Goal: Contribute content: Contribute content

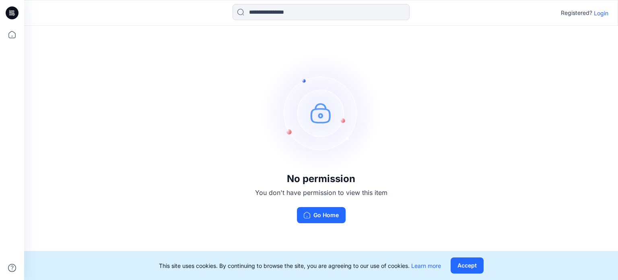
click at [598, 12] on p "Login" at bounding box center [601, 13] width 14 height 8
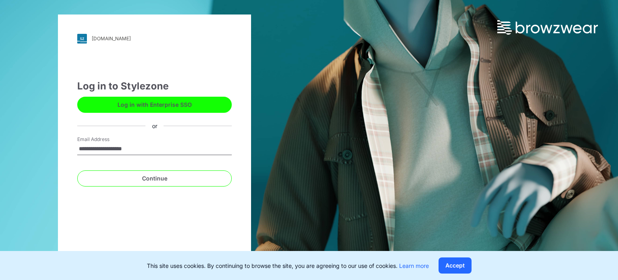
type input "**********"
click at [77, 170] on button "Continue" at bounding box center [154, 178] width 155 height 16
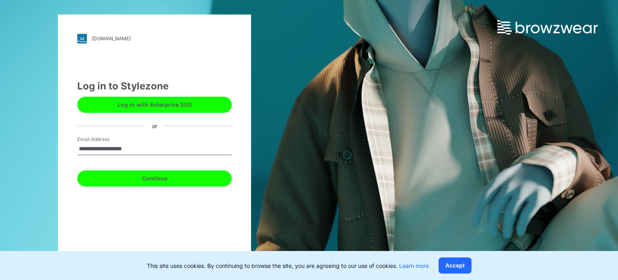
click at [150, 182] on button "Continue" at bounding box center [154, 178] width 155 height 16
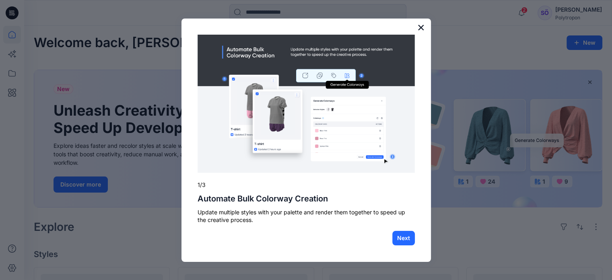
click at [420, 30] on button "×" at bounding box center [421, 27] width 8 height 13
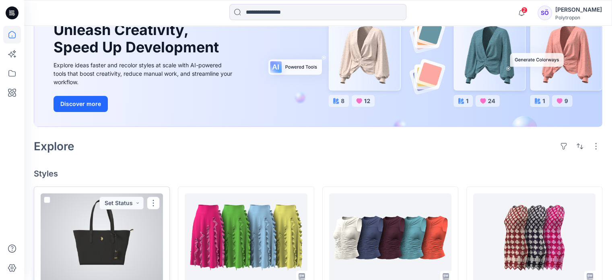
scroll to position [161, 0]
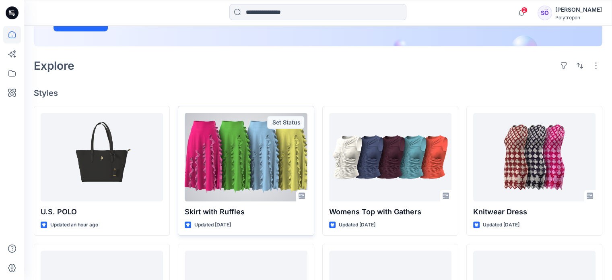
click at [268, 162] on div at bounding box center [246, 157] width 122 height 89
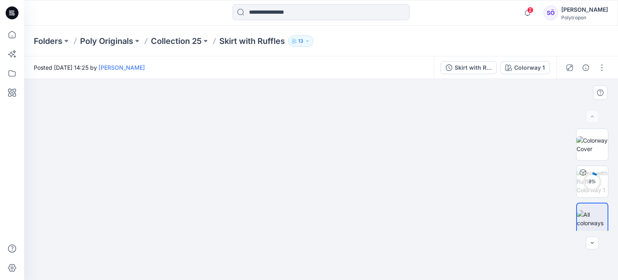
click at [335, 206] on img at bounding box center [321, 169] width 402 height 221
drag, startPoint x: 287, startPoint y: 187, endPoint x: 129, endPoint y: 209, distance: 159.0
click at [129, 209] on img at bounding box center [321, 179] width 402 height 201
drag, startPoint x: 525, startPoint y: 145, endPoint x: 499, endPoint y: 38, distance: 109.9
click at [499, 38] on div "Folders Poly Originals Collection 25 Skirt with Ruffles 13 Posted [DATE] 14:25 …" at bounding box center [321, 153] width 594 height 254
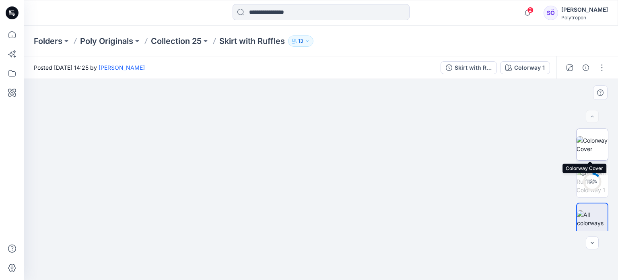
click at [596, 141] on img at bounding box center [592, 144] width 31 height 17
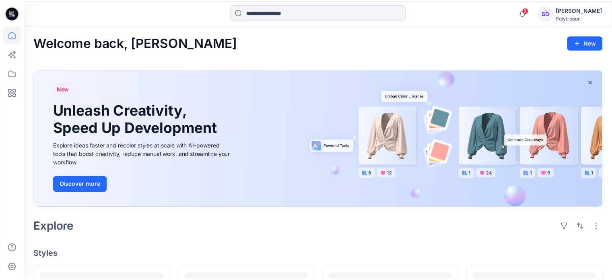
scroll to position [161, 0]
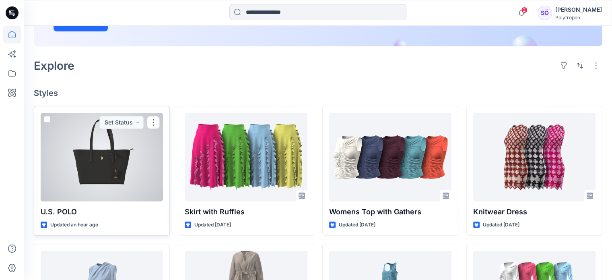
click at [73, 153] on div at bounding box center [102, 157] width 122 height 89
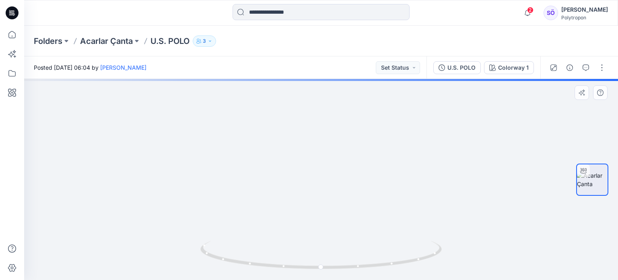
drag, startPoint x: 371, startPoint y: 188, endPoint x: 403, endPoint y: 173, distance: 35.8
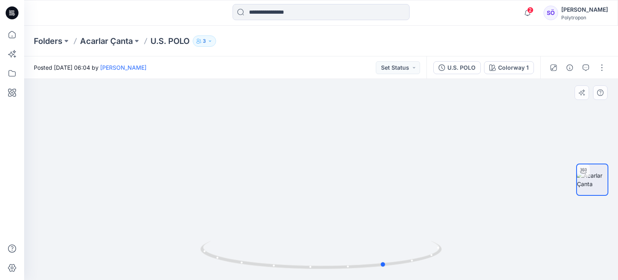
drag, startPoint x: 323, startPoint y: 270, endPoint x: 146, endPoint y: 273, distance: 177.1
click at [146, 273] on div at bounding box center [321, 179] width 594 height 201
click at [386, 254] on icon at bounding box center [384, 254] width 5 height 5
click at [386, 254] on foreignobject at bounding box center [383, 254] width 9 height 9
drag, startPoint x: 369, startPoint y: 190, endPoint x: 448, endPoint y: 169, distance: 81.4
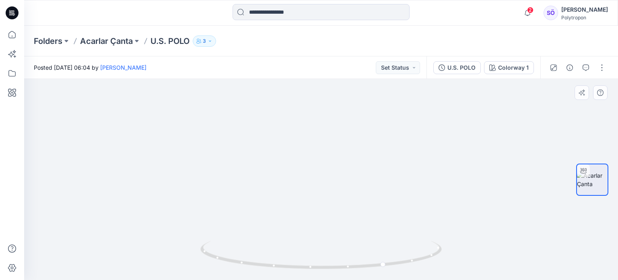
drag, startPoint x: 429, startPoint y: 136, endPoint x: 418, endPoint y: 223, distance: 86.9
click at [418, 223] on img at bounding box center [321, 153] width 467 height 254
drag, startPoint x: 177, startPoint y: 239, endPoint x: 246, endPoint y: 252, distance: 69.9
click at [168, 260] on img at bounding box center [311, 91] width 1176 height 377
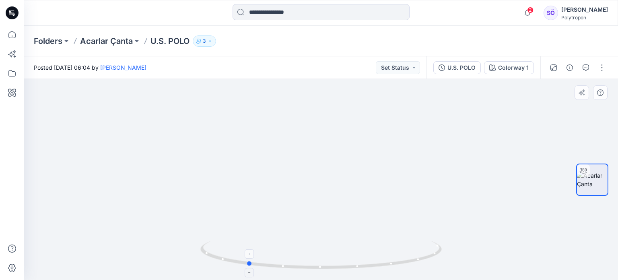
drag, startPoint x: 341, startPoint y: 268, endPoint x: 202, endPoint y: 257, distance: 138.8
click at [202, 258] on icon at bounding box center [322, 256] width 244 height 30
drag, startPoint x: 243, startPoint y: 230, endPoint x: 450, endPoint y: 182, distance: 212.0
click at [450, 180] on img at bounding box center [420, 94] width 792 height 372
drag, startPoint x: 198, startPoint y: 258, endPoint x: 192, endPoint y: 155, distance: 102.8
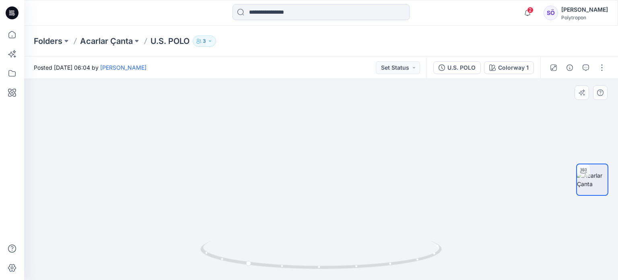
drag, startPoint x: 363, startPoint y: 185, endPoint x: 150, endPoint y: 186, distance: 213.7
drag, startPoint x: 364, startPoint y: 266, endPoint x: 146, endPoint y: 277, distance: 218.4
click at [146, 277] on div at bounding box center [321, 179] width 594 height 201
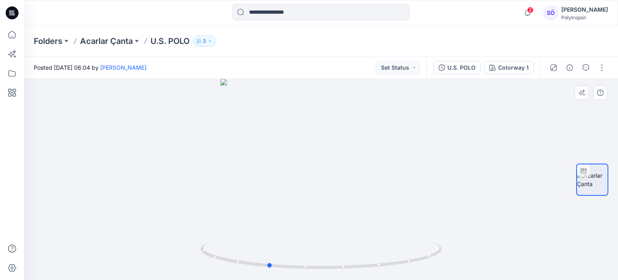
drag, startPoint x: 332, startPoint y: 165, endPoint x: 330, endPoint y: 175, distance: 9.6
click at [331, 129] on div at bounding box center [321, 179] width 594 height 201
drag, startPoint x: 266, startPoint y: 263, endPoint x: 567, endPoint y: 236, distance: 302.3
click at [567, 236] on div at bounding box center [321, 179] width 594 height 201
drag, startPoint x: 327, startPoint y: 176, endPoint x: 202, endPoint y: 243, distance: 141.9
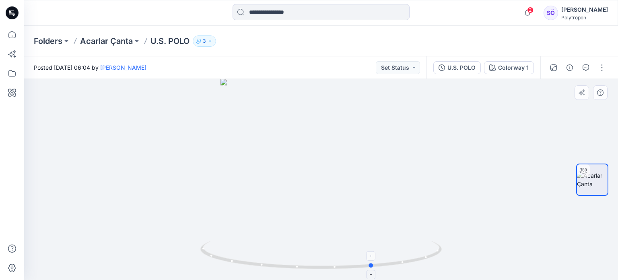
click at [129, 242] on div at bounding box center [321, 179] width 594 height 201
click at [208, 40] on button "3" at bounding box center [204, 40] width 23 height 11
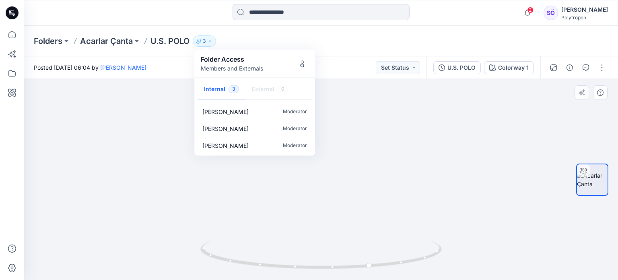
click at [143, 221] on div at bounding box center [321, 179] width 594 height 201
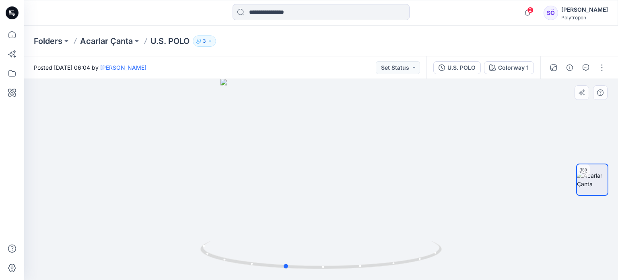
drag, startPoint x: 336, startPoint y: 212, endPoint x: 250, endPoint y: 202, distance: 86.7
click at [250, 202] on div at bounding box center [321, 179] width 594 height 201
drag, startPoint x: 293, startPoint y: 211, endPoint x: 361, endPoint y: 207, distance: 68.2
drag, startPoint x: 316, startPoint y: 244, endPoint x: 392, endPoint y: 233, distance: 76.9
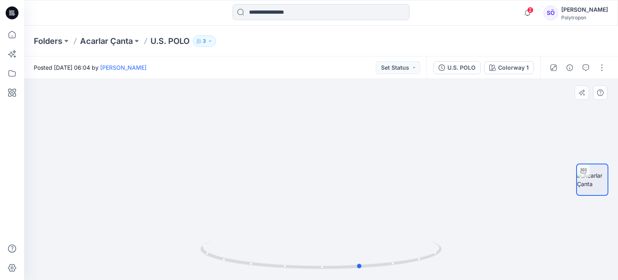
click at [392, 233] on div at bounding box center [321, 179] width 594 height 201
drag, startPoint x: 92, startPoint y: 246, endPoint x: 288, endPoint y: 217, distance: 198.2
drag, startPoint x: 420, startPoint y: 197, endPoint x: 63, endPoint y: 205, distance: 357.5
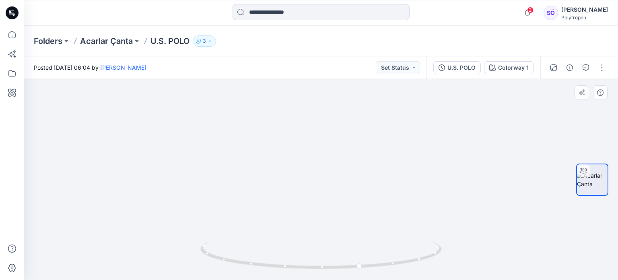
drag, startPoint x: 426, startPoint y: 199, endPoint x: 301, endPoint y: 206, distance: 124.6
click at [301, 206] on img at bounding box center [45, 0] width 1146 height 559
drag, startPoint x: 320, startPoint y: 238, endPoint x: 188, endPoint y: 243, distance: 132.5
drag, startPoint x: 415, startPoint y: 259, endPoint x: 311, endPoint y: 267, distance: 104.6
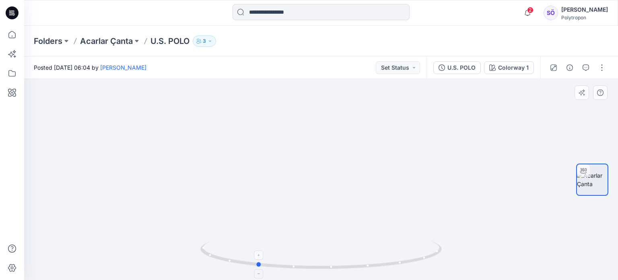
click at [311, 267] on icon at bounding box center [322, 256] width 244 height 30
drag, startPoint x: 151, startPoint y: 218, endPoint x: 229, endPoint y: 213, distance: 79.0
click at [229, 213] on img at bounding box center [233, 37] width 939 height 483
drag, startPoint x: 155, startPoint y: 228, endPoint x: 400, endPoint y: 211, distance: 246.1
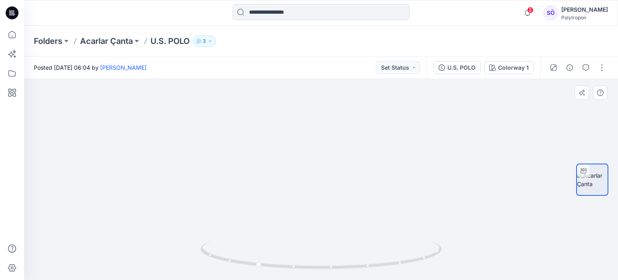
drag, startPoint x: 190, startPoint y: 225, endPoint x: 231, endPoint y: 222, distance: 41.2
drag, startPoint x: 409, startPoint y: 201, endPoint x: 406, endPoint y: 206, distance: 5.0
drag, startPoint x: 442, startPoint y: 185, endPoint x: 408, endPoint y: 226, distance: 54.0
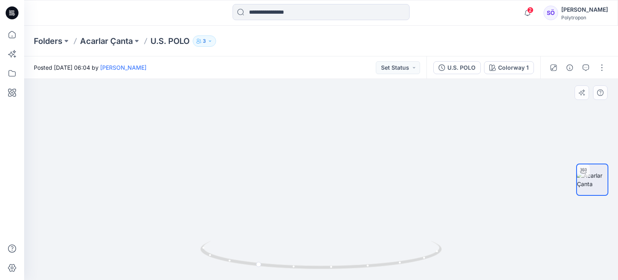
drag, startPoint x: 294, startPoint y: 233, endPoint x: 357, endPoint y: 235, distance: 63.2
drag, startPoint x: 372, startPoint y: 271, endPoint x: 398, endPoint y: 273, distance: 25.8
click at [398, 273] on img at bounding box center [320, 260] width 241 height 39
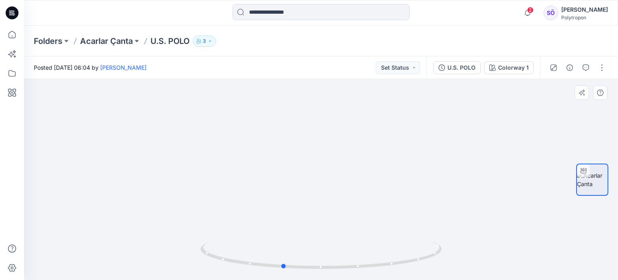
click at [398, 273] on img at bounding box center [320, 260] width 241 height 39
drag, startPoint x: 333, startPoint y: 272, endPoint x: 399, endPoint y: 267, distance: 66.2
click at [399, 267] on div at bounding box center [320, 259] width 241 height 40
drag, startPoint x: 526, startPoint y: 227, endPoint x: 425, endPoint y: 234, distance: 101.3
click at [425, 234] on img at bounding box center [233, 69] width 821 height 422
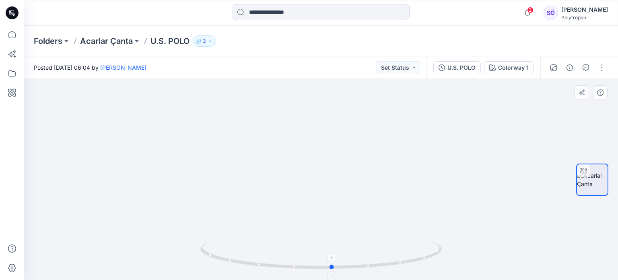
drag, startPoint x: 346, startPoint y: 269, endPoint x: 330, endPoint y: 265, distance: 16.5
click at [330, 265] on icon at bounding box center [322, 256] width 244 height 30
drag, startPoint x: 322, startPoint y: 204, endPoint x: 322, endPoint y: 229, distance: 24.1
click at [322, 229] on div at bounding box center [321, 179] width 594 height 201
drag, startPoint x: 517, startPoint y: 257, endPoint x: 394, endPoint y: 250, distance: 123.4
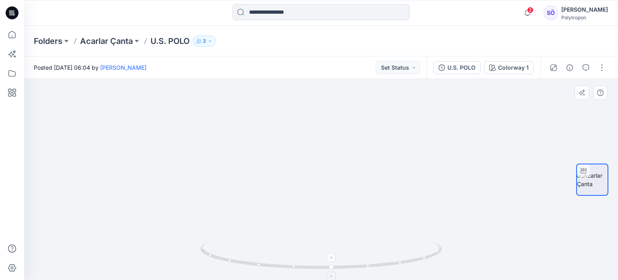
click at [394, 250] on div at bounding box center [321, 179] width 594 height 201
drag, startPoint x: 559, startPoint y: 235, endPoint x: 398, endPoint y: 244, distance: 160.8
click at [398, 244] on div at bounding box center [321, 179] width 594 height 201
drag, startPoint x: 337, startPoint y: 266, endPoint x: 382, endPoint y: 262, distance: 44.5
click at [382, 262] on icon at bounding box center [322, 256] width 244 height 30
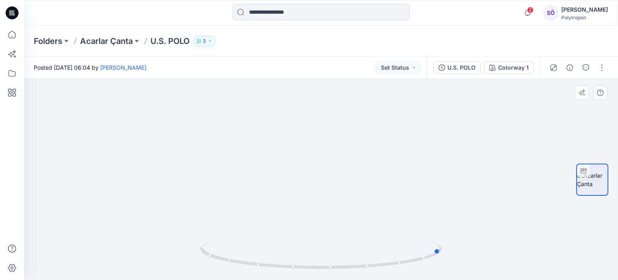
drag, startPoint x: 342, startPoint y: 249, endPoint x: 399, endPoint y: 227, distance: 61.3
click at [399, 227] on div at bounding box center [321, 179] width 594 height 201
drag, startPoint x: 213, startPoint y: 243, endPoint x: 230, endPoint y: 230, distance: 22.1
click at [230, 230] on div at bounding box center [321, 179] width 594 height 201
drag, startPoint x: 322, startPoint y: 249, endPoint x: 417, endPoint y: 235, distance: 95.2
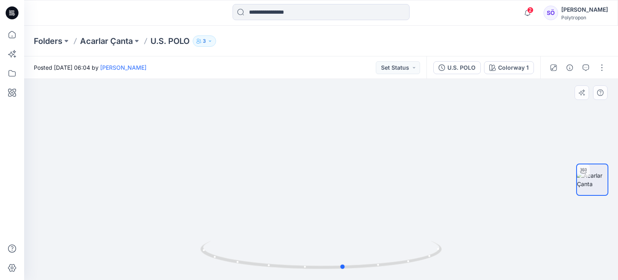
click at [417, 235] on div at bounding box center [321, 179] width 594 height 201
click at [417, 235] on img at bounding box center [30, 4] width 1176 height 549
drag, startPoint x: 226, startPoint y: 239, endPoint x: 369, endPoint y: 183, distance: 154.0
click at [384, 167] on div at bounding box center [321, 179] width 594 height 201
drag, startPoint x: 156, startPoint y: 239, endPoint x: 427, endPoint y: 184, distance: 276.9
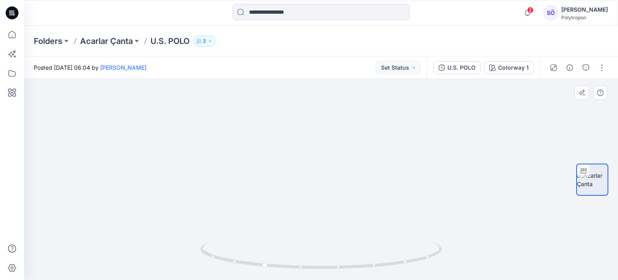
drag, startPoint x: 225, startPoint y: 267, endPoint x: 302, endPoint y: 266, distance: 77.3
click at [304, 266] on icon at bounding box center [322, 256] width 244 height 30
drag, startPoint x: 388, startPoint y: 182, endPoint x: 177, endPoint y: 184, distance: 210.1
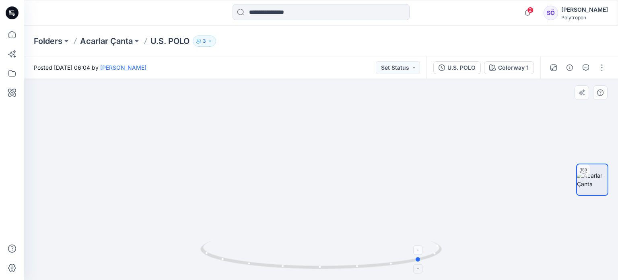
drag, startPoint x: 292, startPoint y: 270, endPoint x: 371, endPoint y: 257, distance: 79.5
click at [371, 257] on icon at bounding box center [322, 256] width 244 height 30
drag, startPoint x: 193, startPoint y: 180, endPoint x: 356, endPoint y: 164, distance: 163.8
drag, startPoint x: 284, startPoint y: 268, endPoint x: 340, endPoint y: 266, distance: 56.0
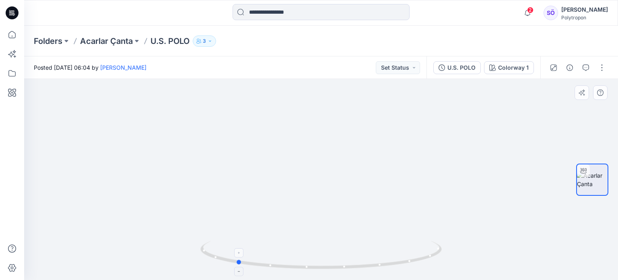
click at [340, 266] on icon at bounding box center [322, 256] width 244 height 30
drag, startPoint x: 192, startPoint y: 209, endPoint x: 274, endPoint y: 177, distance: 88.2
drag, startPoint x: 235, startPoint y: 183, endPoint x: 306, endPoint y: 185, distance: 70.9
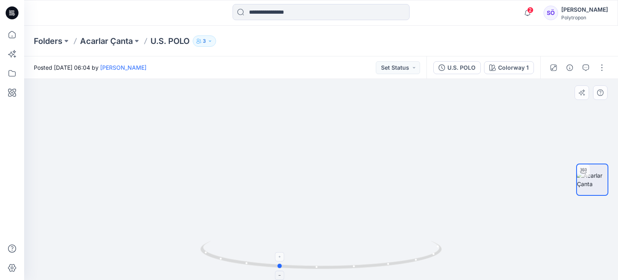
drag, startPoint x: 243, startPoint y: 265, endPoint x: 306, endPoint y: 265, distance: 63.6
click at [306, 265] on icon at bounding box center [322, 256] width 244 height 30
drag, startPoint x: 225, startPoint y: 262, endPoint x: 324, endPoint y: 262, distance: 99.0
click at [324, 262] on icon at bounding box center [322, 256] width 244 height 30
drag, startPoint x: 460, startPoint y: 124, endPoint x: 313, endPoint y: 162, distance: 151.8
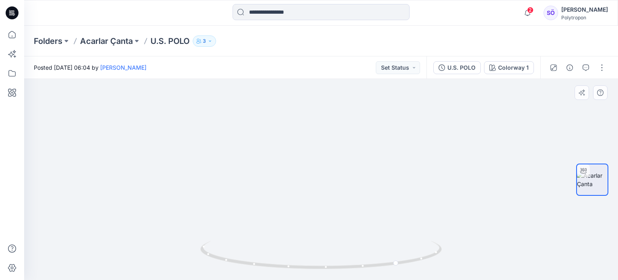
drag, startPoint x: 266, startPoint y: 206, endPoint x: 333, endPoint y: 163, distance: 79.2
drag, startPoint x: 327, startPoint y: 270, endPoint x: 396, endPoint y: 265, distance: 69.0
click at [396, 265] on icon at bounding box center [322, 256] width 244 height 30
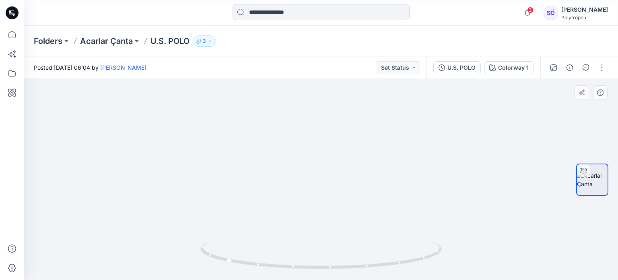
drag, startPoint x: 269, startPoint y: 189, endPoint x: 296, endPoint y: 134, distance: 61.9
drag, startPoint x: 374, startPoint y: 194, endPoint x: 111, endPoint y: 260, distance: 270.8
drag, startPoint x: 227, startPoint y: 263, endPoint x: 319, endPoint y: 252, distance: 93.2
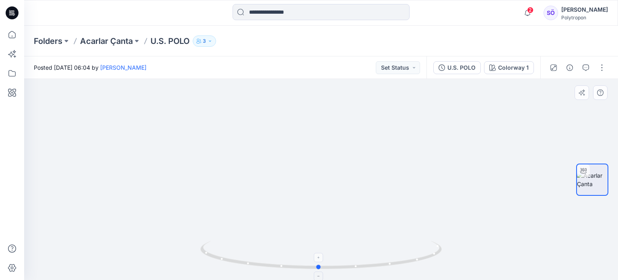
click at [319, 252] on icon at bounding box center [322, 256] width 244 height 30
drag, startPoint x: 432, startPoint y: 202, endPoint x: 318, endPoint y: 236, distance: 119.2
drag, startPoint x: 365, startPoint y: 204, endPoint x: 359, endPoint y: 110, distance: 93.6
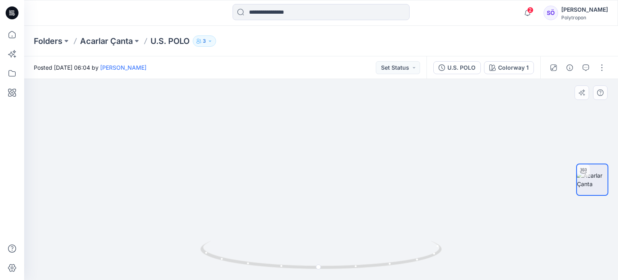
drag, startPoint x: 349, startPoint y: 191, endPoint x: 222, endPoint y: 239, distance: 135.7
click at [222, 239] on div at bounding box center [321, 179] width 594 height 201
drag, startPoint x: 385, startPoint y: 159, endPoint x: 356, endPoint y: 182, distance: 36.6
drag, startPoint x: 324, startPoint y: 269, endPoint x: 288, endPoint y: 270, distance: 35.8
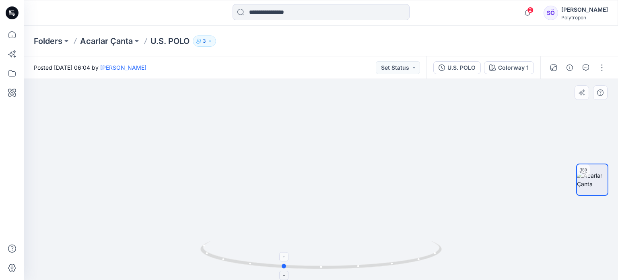
click at [288, 270] on icon at bounding box center [322, 256] width 244 height 30
drag, startPoint x: 248, startPoint y: 178, endPoint x: 333, endPoint y: 183, distance: 84.6
drag, startPoint x: 288, startPoint y: 269, endPoint x: 241, endPoint y: 264, distance: 46.9
click at [241, 264] on icon at bounding box center [322, 256] width 244 height 30
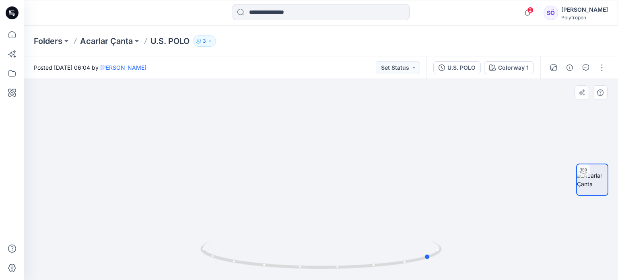
drag, startPoint x: 240, startPoint y: 264, endPoint x: 197, endPoint y: 231, distance: 54.5
click at [194, 252] on div at bounding box center [321, 179] width 594 height 201
drag, startPoint x: 198, startPoint y: 172, endPoint x: 291, endPoint y: 196, distance: 96.8
drag, startPoint x: 327, startPoint y: 270, endPoint x: 251, endPoint y: 269, distance: 76.5
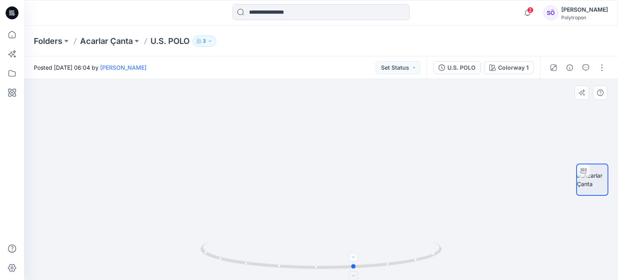
click at [251, 269] on icon at bounding box center [322, 256] width 244 height 30
drag, startPoint x: 535, startPoint y: 177, endPoint x: 375, endPoint y: 233, distance: 170.2
drag, startPoint x: 360, startPoint y: 236, endPoint x: 246, endPoint y: 132, distance: 155.0
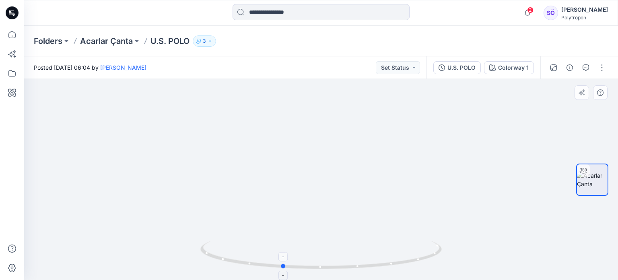
drag, startPoint x: 332, startPoint y: 271, endPoint x: 259, endPoint y: 270, distance: 72.9
click at [259, 270] on div at bounding box center [320, 259] width 241 height 40
drag, startPoint x: 262, startPoint y: 184, endPoint x: 404, endPoint y: 191, distance: 142.7
click at [473, 75] on div "Posted [DATE] 06:04 by [PERSON_NAME] Set Status U.S. POLO Colorway 1 Colorway 1…" at bounding box center [321, 167] width 594 height 223
drag, startPoint x: 379, startPoint y: 216, endPoint x: 481, endPoint y: 287, distance: 124.4
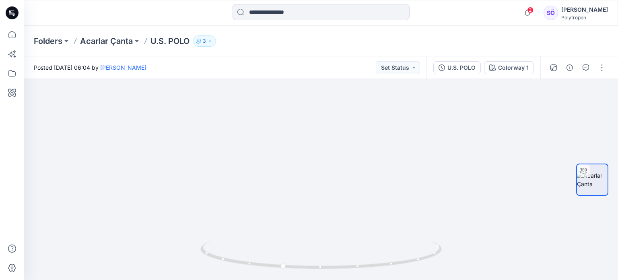
click at [481, 279] on html "2 Notifications [PERSON_NAME] has invited you to the Folder Acarlar Çanta 1 hou…" at bounding box center [309, 140] width 618 height 280
drag, startPoint x: 292, startPoint y: 122, endPoint x: 394, endPoint y: 267, distance: 177.0
click at [394, 267] on div at bounding box center [321, 179] width 594 height 201
drag, startPoint x: 238, startPoint y: 262, endPoint x: 291, endPoint y: 262, distance: 53.5
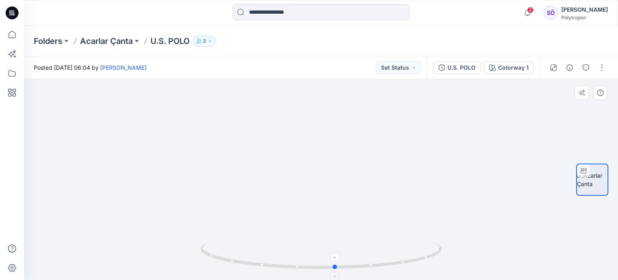
click at [291, 262] on icon at bounding box center [322, 256] width 244 height 30
drag, startPoint x: 336, startPoint y: 271, endPoint x: 280, endPoint y: 267, distance: 56.5
click at [280, 267] on div at bounding box center [320, 259] width 241 height 40
drag, startPoint x: 280, startPoint y: 266, endPoint x: 460, endPoint y: 263, distance: 180.3
click at [460, 263] on div at bounding box center [321, 179] width 594 height 201
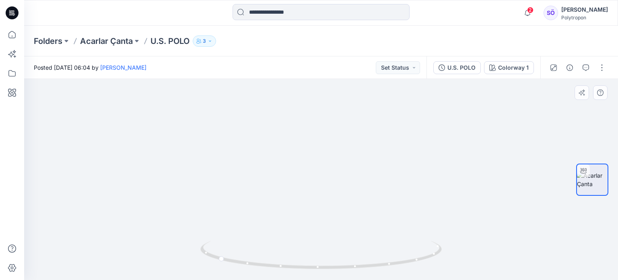
drag, startPoint x: 316, startPoint y: 234, endPoint x: 343, endPoint y: 141, distance: 96.8
drag, startPoint x: 302, startPoint y: 208, endPoint x: 415, endPoint y: 205, distance: 113.1
click at [415, 205] on img at bounding box center [321, 94] width 585 height 372
drag, startPoint x: 281, startPoint y: 270, endPoint x: 228, endPoint y: 268, distance: 53.2
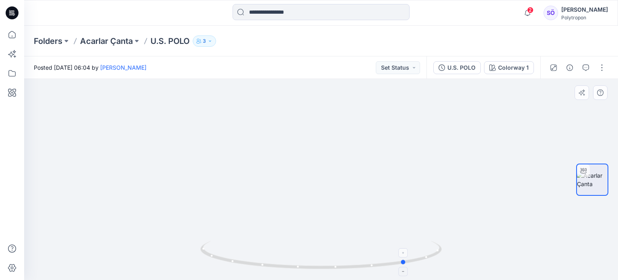
click at [228, 268] on icon at bounding box center [322, 256] width 244 height 30
drag, startPoint x: 311, startPoint y: 271, endPoint x: 209, endPoint y: 220, distance: 113.8
click at [161, 265] on div at bounding box center [321, 179] width 594 height 201
click at [350, 241] on div at bounding box center [321, 179] width 594 height 201
click at [535, 14] on icon "button" at bounding box center [527, 13] width 15 height 16
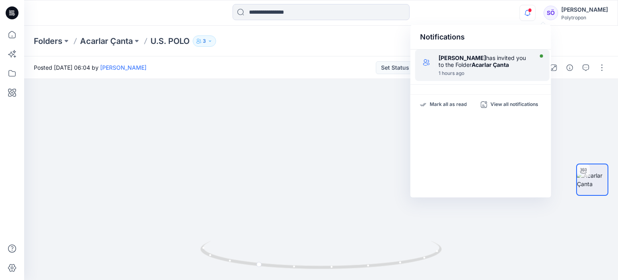
click at [477, 64] on strong "Acarlar Çanta" at bounding box center [490, 64] width 37 height 7
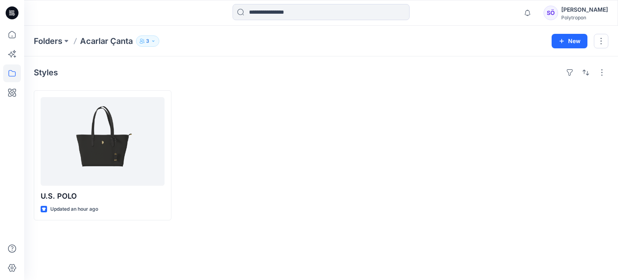
click at [149, 41] on p "3" at bounding box center [147, 41] width 3 height 9
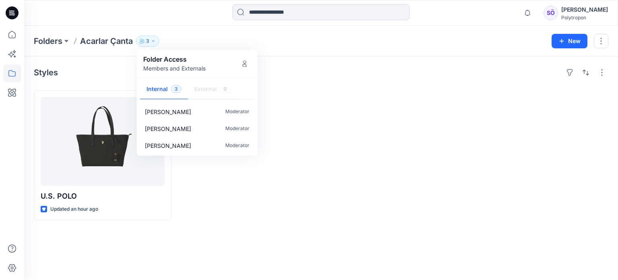
click at [312, 205] on div at bounding box center [249, 155] width 138 height 130
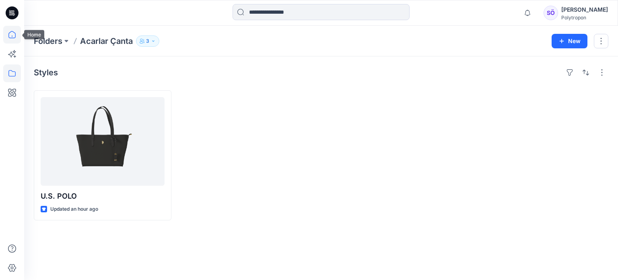
click at [12, 34] on icon at bounding box center [12, 35] width 18 height 18
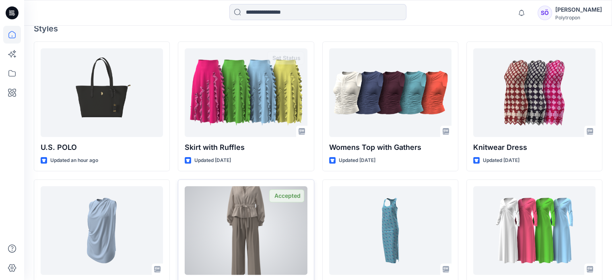
scroll to position [241, 0]
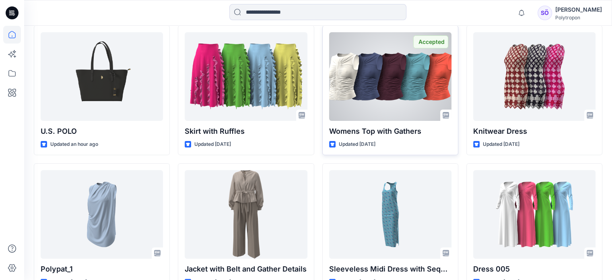
click at [427, 74] on div at bounding box center [390, 76] width 122 height 89
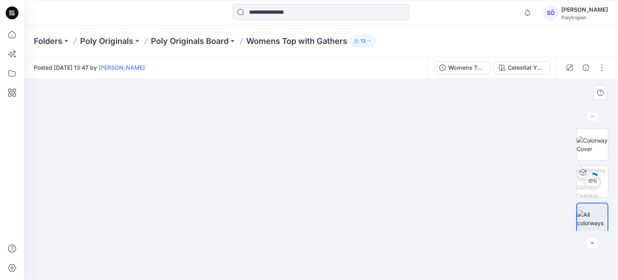
drag, startPoint x: 476, startPoint y: 191, endPoint x: 351, endPoint y: 192, distance: 124.8
click at [351, 192] on img at bounding box center [321, 169] width 402 height 221
click at [596, 148] on img at bounding box center [592, 144] width 31 height 17
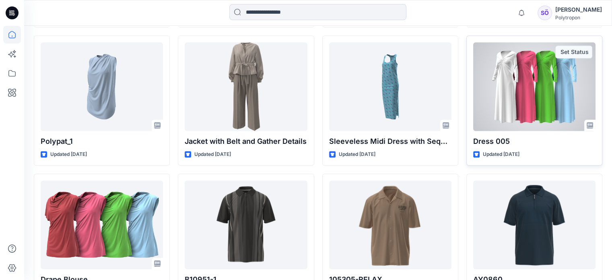
scroll to position [402, 0]
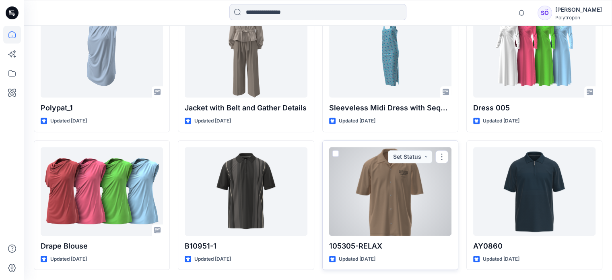
click at [391, 208] on div at bounding box center [390, 191] width 122 height 89
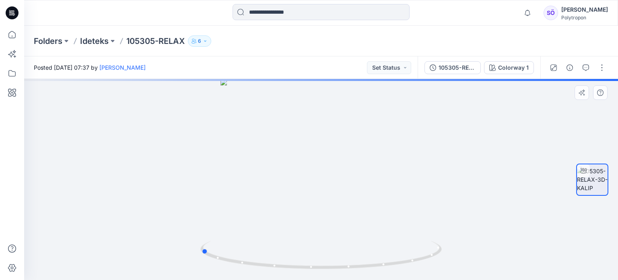
drag, startPoint x: 323, startPoint y: 268, endPoint x: 444, endPoint y: 254, distance: 122.0
click at [444, 254] on div at bounding box center [321, 179] width 594 height 201
drag, startPoint x: 362, startPoint y: 169, endPoint x: 326, endPoint y: 201, distance: 48.2
click at [321, 171] on img at bounding box center [321, 152] width 319 height 255
drag, startPoint x: 349, startPoint y: 267, endPoint x: 264, endPoint y: 253, distance: 86.4
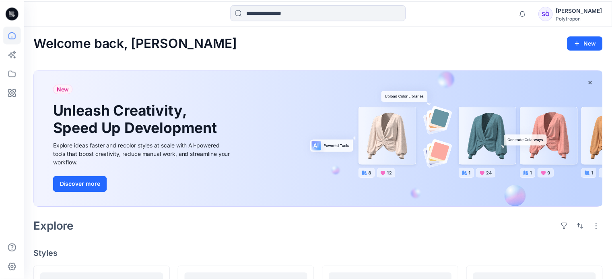
scroll to position [402, 0]
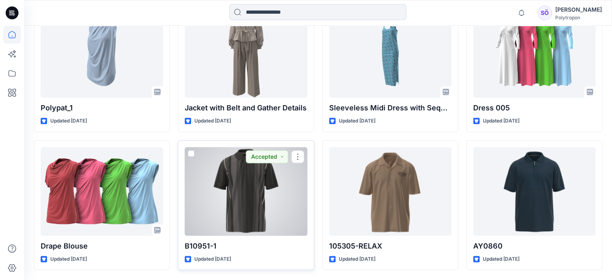
click at [271, 209] on div at bounding box center [246, 191] width 122 height 89
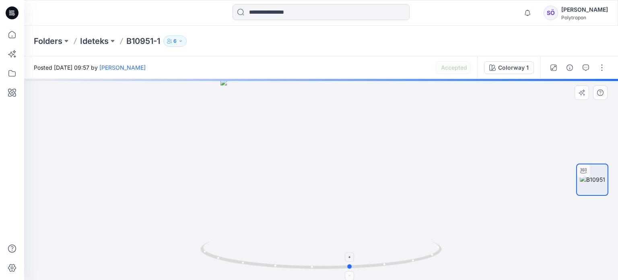
drag, startPoint x: 302, startPoint y: 268, endPoint x: 332, endPoint y: 262, distance: 30.4
click at [332, 262] on icon at bounding box center [322, 256] width 244 height 30
drag, startPoint x: 338, startPoint y: 151, endPoint x: 327, endPoint y: 256, distance: 106.1
click at [327, 258] on div at bounding box center [321, 179] width 594 height 201
drag, startPoint x: 343, startPoint y: 151, endPoint x: 322, endPoint y: 244, distance: 95.0
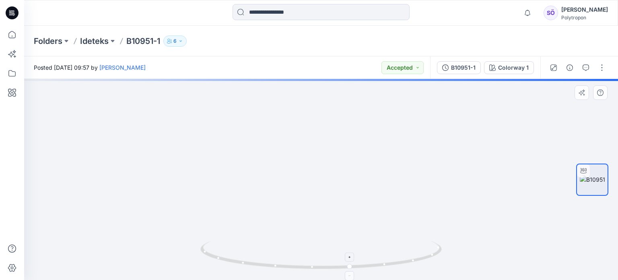
click at [321, 252] on div at bounding box center [321, 179] width 594 height 201
drag, startPoint x: 335, startPoint y: 151, endPoint x: 320, endPoint y: 248, distance: 97.8
click at [320, 248] on div at bounding box center [321, 179] width 594 height 201
drag, startPoint x: 328, startPoint y: 185, endPoint x: 323, endPoint y: 237, distance: 52.5
click at [323, 237] on img at bounding box center [273, 95] width 1146 height 370
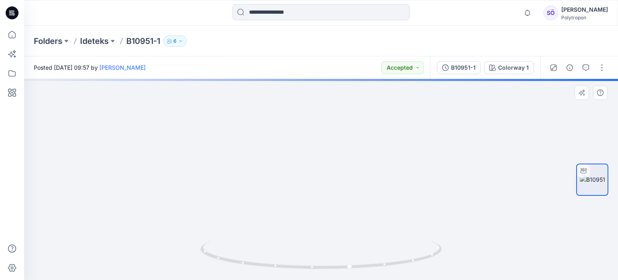
drag, startPoint x: 343, startPoint y: 201, endPoint x: 357, endPoint y: 150, distance: 52.9
click at [349, 136] on img at bounding box center [327, 105] width 910 height 349
drag, startPoint x: 365, startPoint y: 205, endPoint x: 354, endPoint y: 142, distance: 64.1
click at [354, 141] on img at bounding box center [321, 92] width 910 height 376
drag, startPoint x: 351, startPoint y: 155, endPoint x: 349, endPoint y: 180, distance: 25.5
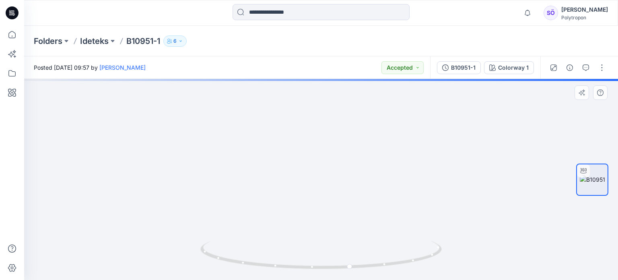
click at [348, 142] on img at bounding box center [309, 58] width 910 height 442
drag, startPoint x: 363, startPoint y: 201, endPoint x: 353, endPoint y: 144, distance: 58.0
click at [353, 144] on img at bounding box center [305, 52] width 910 height 455
drag, startPoint x: 369, startPoint y: 199, endPoint x: 364, endPoint y: 186, distance: 14.5
click at [364, 186] on img at bounding box center [294, 22] width 910 height 516
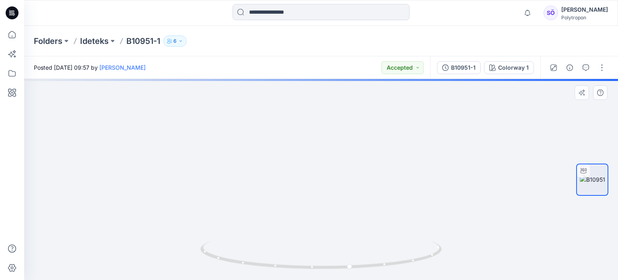
click at [332, 161] on img at bounding box center [290, 17] width 910 height 526
drag, startPoint x: 351, startPoint y: 224, endPoint x: 326, endPoint y: 170, distance: 59.4
drag, startPoint x: 336, startPoint y: 183, endPoint x: 355, endPoint y: 164, distance: 26.8
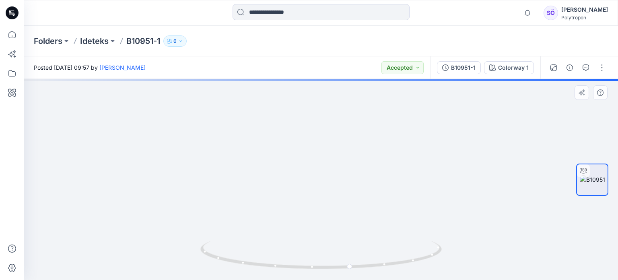
drag, startPoint x: 272, startPoint y: 180, endPoint x: 272, endPoint y: 172, distance: 7.6
drag, startPoint x: 386, startPoint y: 162, endPoint x: 330, endPoint y: 229, distance: 87.4
click at [330, 229] on img at bounding box center [321, 168] width 319 height 224
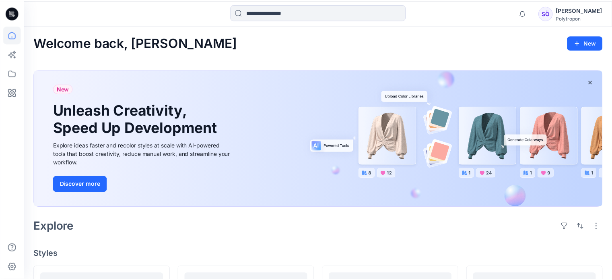
scroll to position [402, 0]
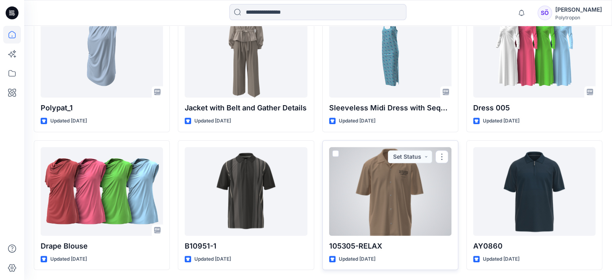
click at [380, 235] on div "105305-RELAX Updated [DATE] Set Status" at bounding box center [390, 205] width 136 height 130
click at [386, 211] on div at bounding box center [390, 191] width 122 height 89
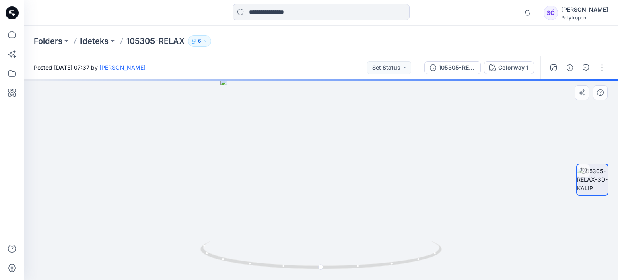
click at [333, 204] on div at bounding box center [321, 179] width 594 height 201
drag, startPoint x: 350, startPoint y: 227, endPoint x: 305, endPoint y: 233, distance: 45.0
click at [305, 233] on div at bounding box center [321, 179] width 594 height 201
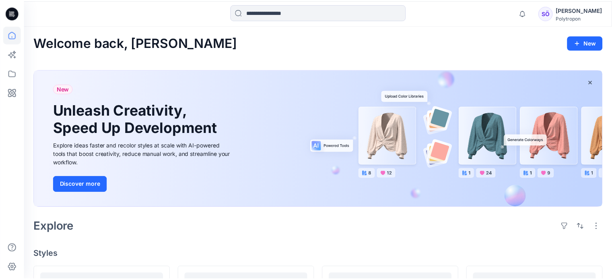
scroll to position [402, 0]
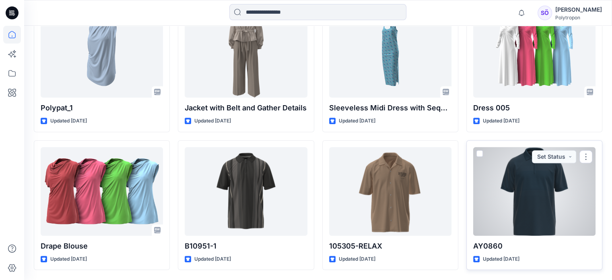
click at [539, 194] on div at bounding box center [534, 191] width 122 height 89
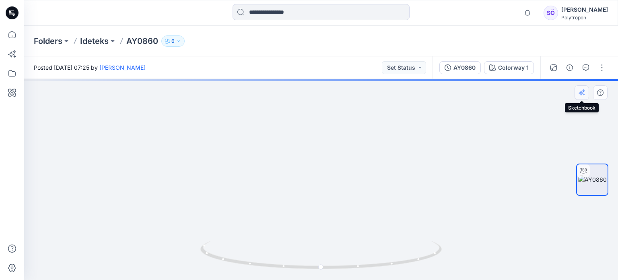
click at [584, 92] on icon "button" at bounding box center [582, 92] width 6 height 6
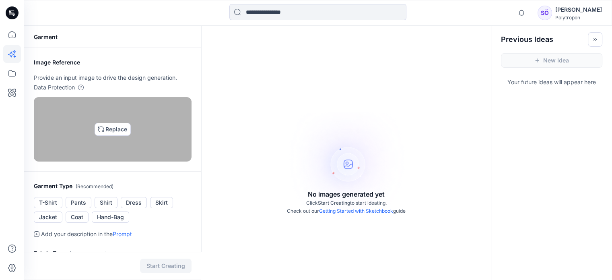
click at [109, 132] on img at bounding box center [112, 129] width 6 height 6
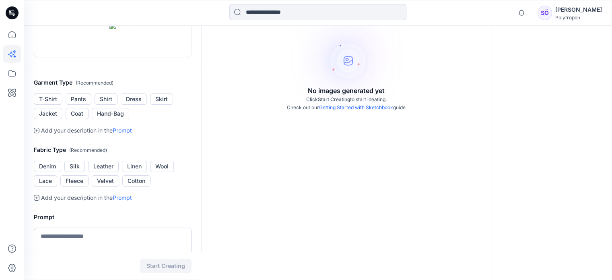
scroll to position [121, 0]
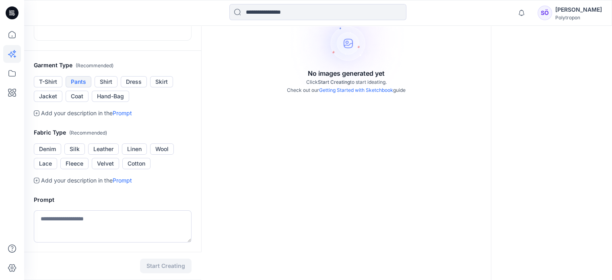
click at [77, 87] on button "Pants" at bounding box center [79, 81] width 26 height 11
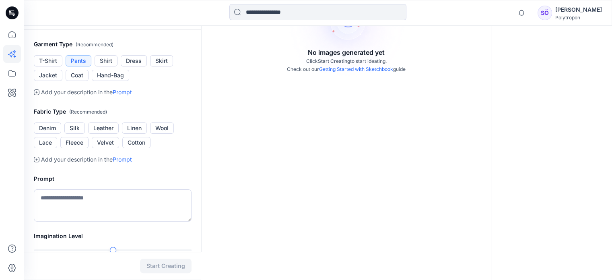
scroll to position [201, 0]
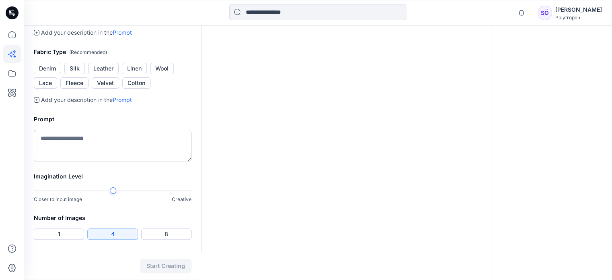
click at [80, 21] on button "Coat" at bounding box center [77, 15] width 23 height 11
click at [41, 21] on button "Jacket" at bounding box center [48, 15] width 29 height 11
click at [138, 89] on button "Cotton" at bounding box center [136, 82] width 28 height 11
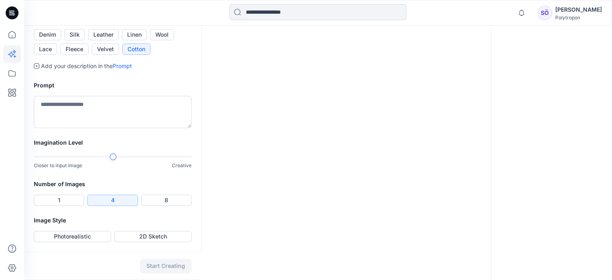
scroll to position [282, 0]
click at [101, 128] on textarea at bounding box center [113, 112] width 158 height 32
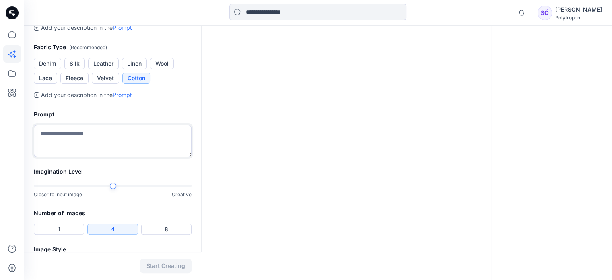
scroll to position [87, 0]
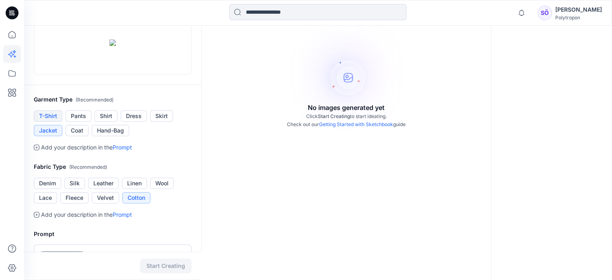
click at [46, 122] on button "T-Shirt" at bounding box center [48, 115] width 29 height 11
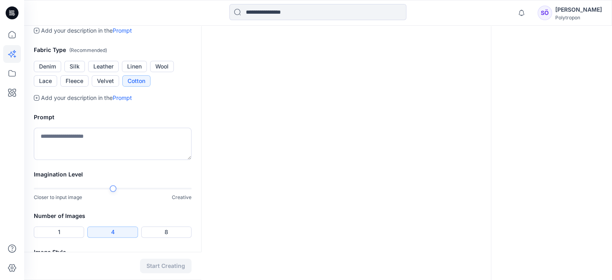
scroll to position [207, 0]
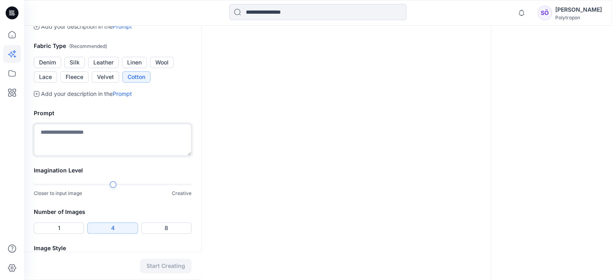
click at [124, 156] on textarea at bounding box center [113, 140] width 158 height 32
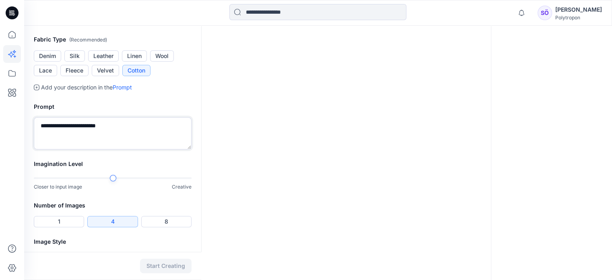
scroll to position [328, 0]
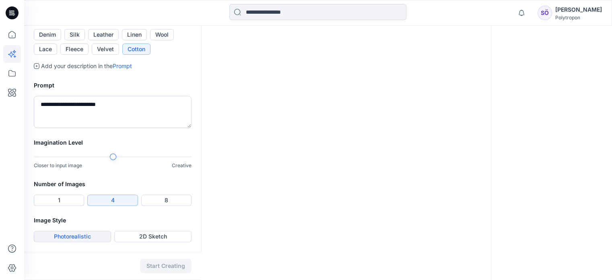
click at [83, 233] on button "Photorealistic" at bounding box center [72, 236] width 77 height 11
click at [163, 263] on button "Start Creating" at bounding box center [166, 265] width 52 height 14
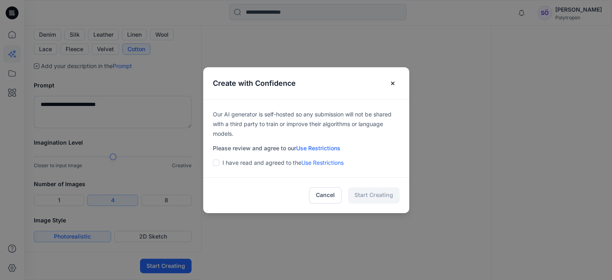
drag, startPoint x: 221, startPoint y: 164, endPoint x: 225, endPoint y: 165, distance: 5.1
click at [219, 164] on span at bounding box center [216, 162] width 6 height 6
click at [379, 196] on button "Start Creating" at bounding box center [374, 195] width 52 height 16
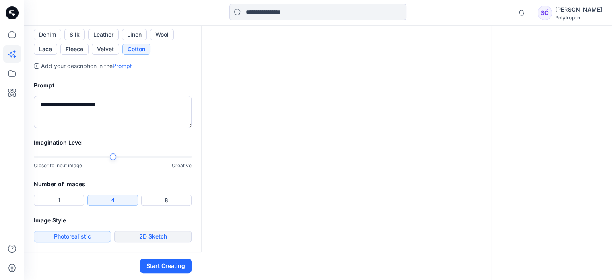
click at [158, 238] on button "2D Sketch" at bounding box center [152, 236] width 77 height 11
click at [158, 265] on button "Start Creating" at bounding box center [166, 265] width 52 height 14
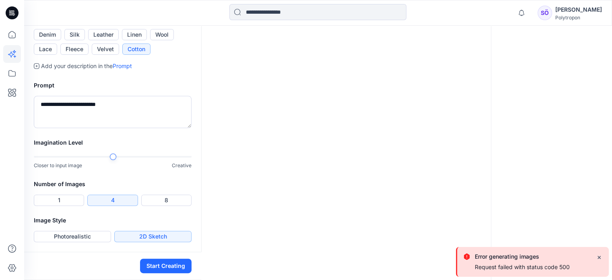
click at [552, 269] on div "Request failed with status code 500" at bounding box center [522, 266] width 95 height 7
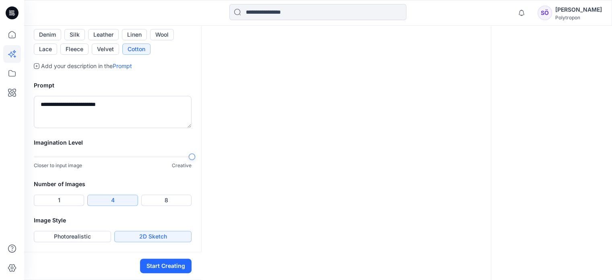
click at [191, 154] on div at bounding box center [192, 156] width 6 height 6
drag, startPoint x: 91, startPoint y: 234, endPoint x: 105, endPoint y: 251, distance: 21.7
click at [91, 235] on button "Photorealistic" at bounding box center [72, 236] width 77 height 11
click at [150, 263] on button "Start Creating" at bounding box center [166, 265] width 52 height 14
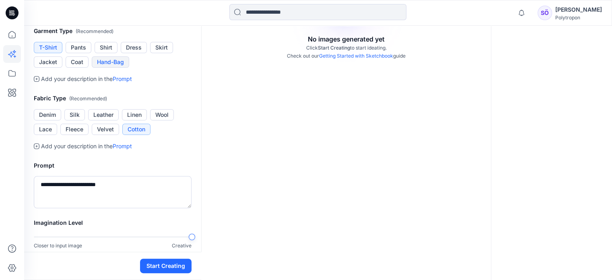
scroll to position [161, 0]
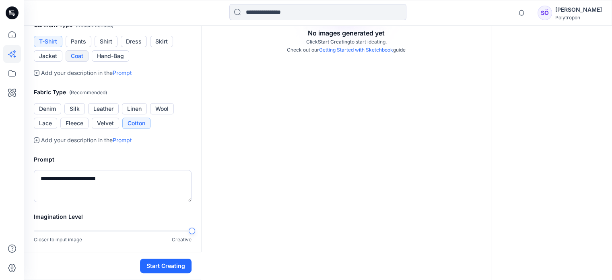
click at [87, 62] on button "Coat" at bounding box center [77, 55] width 23 height 11
click at [43, 114] on button "Denim" at bounding box center [47, 108] width 27 height 11
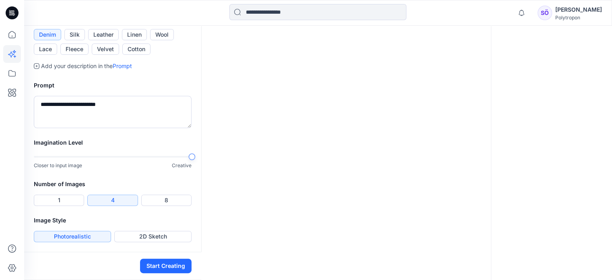
scroll to position [282, 0]
drag, startPoint x: 126, startPoint y: 153, endPoint x: 0, endPoint y: 146, distance: 126.5
click at [0, 146] on div "**********" at bounding box center [306, 22] width 612 height 515
type textarea "**********"
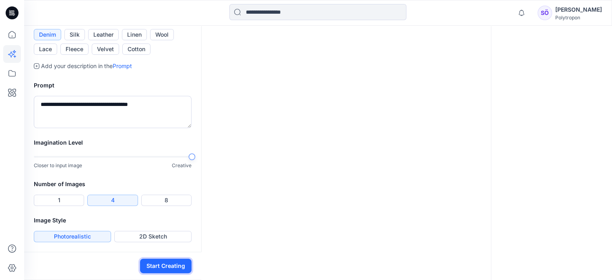
click at [148, 260] on button "Start Creating" at bounding box center [166, 265] width 52 height 14
click at [58, 192] on div "Number of Images 1 4 8" at bounding box center [112, 197] width 177 height 36
click at [75, 203] on button "1" at bounding box center [59, 199] width 50 height 11
click at [158, 272] on button "Start Creating" at bounding box center [166, 265] width 52 height 14
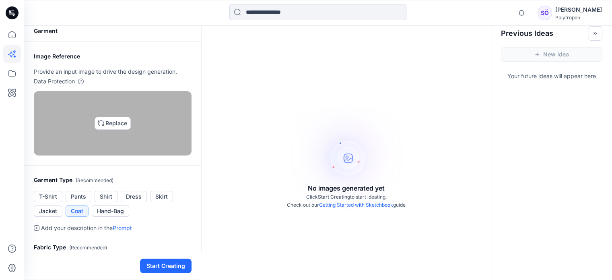
scroll to position [0, 0]
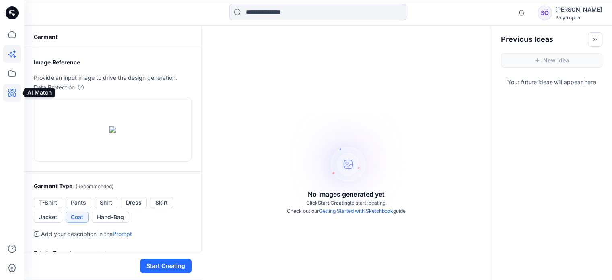
click at [14, 91] on icon at bounding box center [12, 93] width 18 height 18
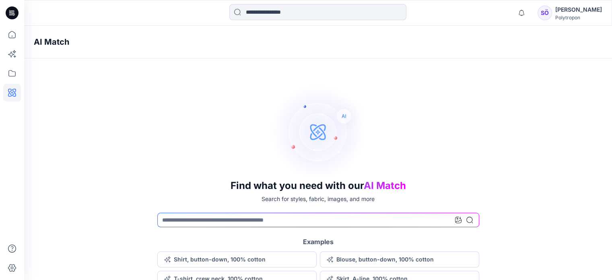
scroll to position [13, 0]
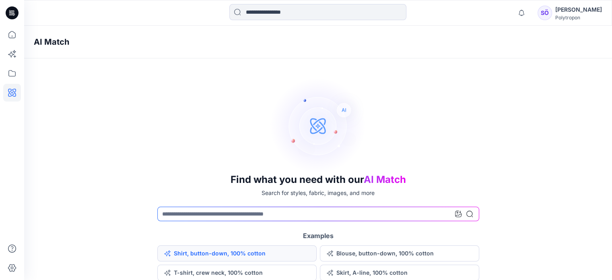
click at [229, 252] on button "Shirt, button-down, 100% cotton" at bounding box center [236, 253] width 159 height 16
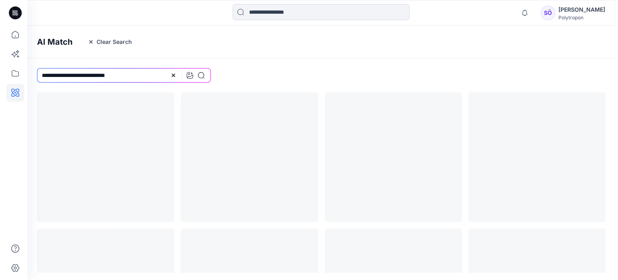
scroll to position [0, 0]
